Goal: Find contact information: Find contact information

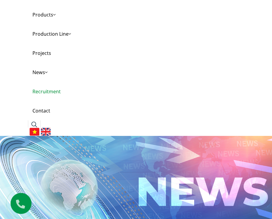
scroll to position [42, 0]
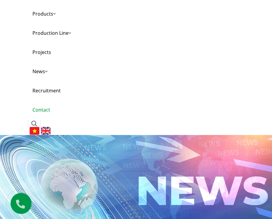
click at [40, 112] on link "Contact" at bounding box center [136, 109] width 216 height 19
click at [21, 206] on icon at bounding box center [20, 203] width 19 height 20
click at [47, 110] on link "Contact" at bounding box center [136, 109] width 216 height 19
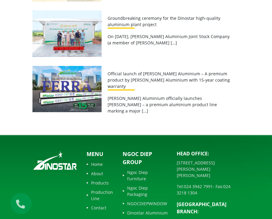
scroll to position [1092, 0]
